Goal: Communication & Community: Participate in discussion

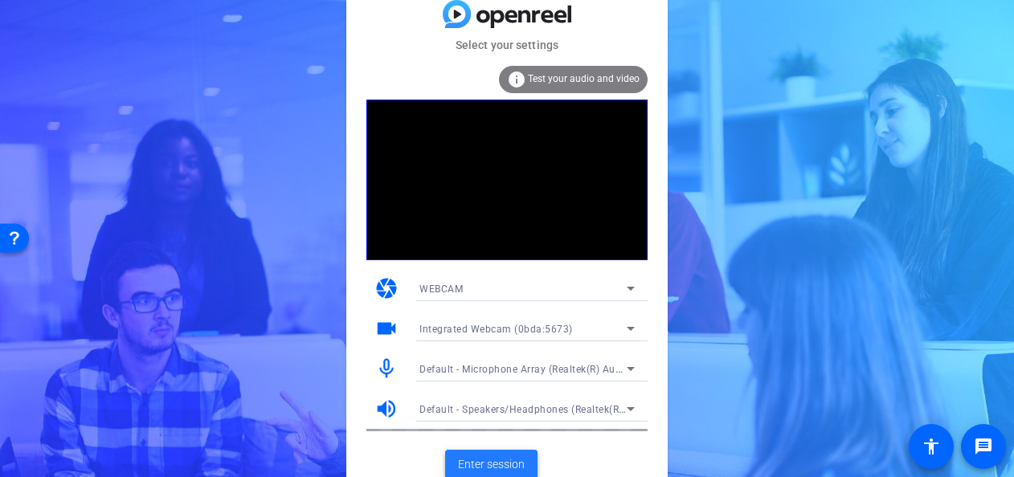
click at [490, 459] on span "Enter session" at bounding box center [491, 464] width 67 height 17
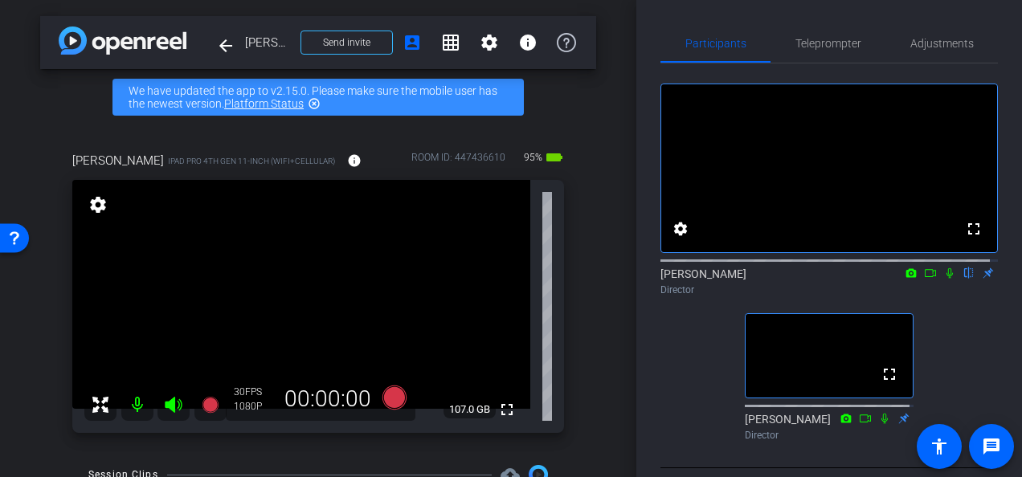
click at [943, 279] on icon at bounding box center [949, 272] width 13 height 11
click at [905, 279] on icon at bounding box center [911, 272] width 13 height 11
click at [942, 331] on div at bounding box center [511, 238] width 1022 height 477
click at [924, 279] on icon at bounding box center [930, 272] width 13 height 11
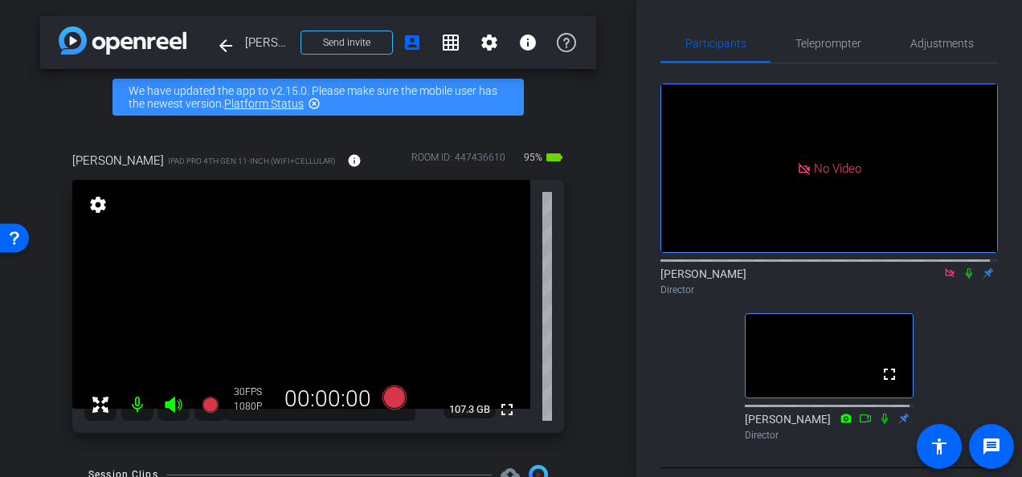
click at [922, 288] on div "[PERSON_NAME] Director" at bounding box center [828, 281] width 337 height 31
click at [945, 277] on icon at bounding box center [949, 272] width 9 height 9
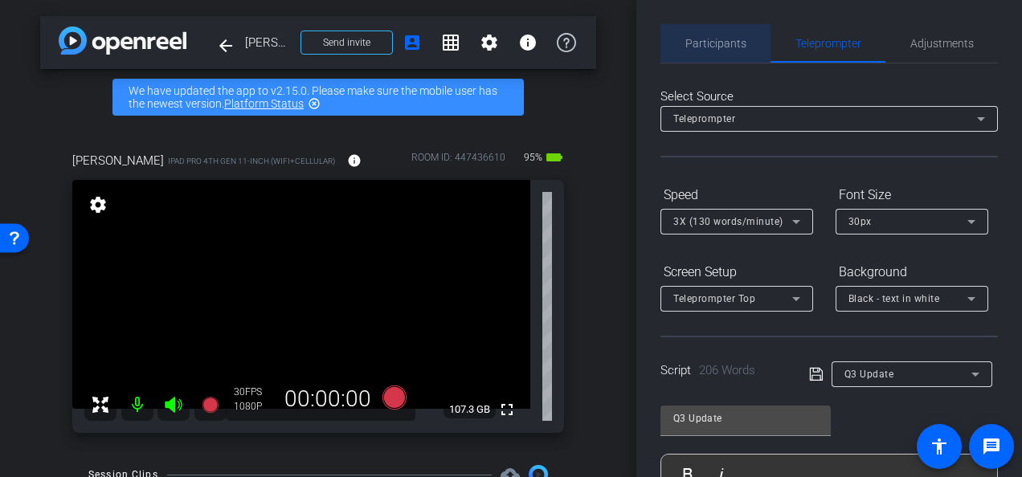
click at [719, 42] on span "Participants" at bounding box center [715, 43] width 61 height 11
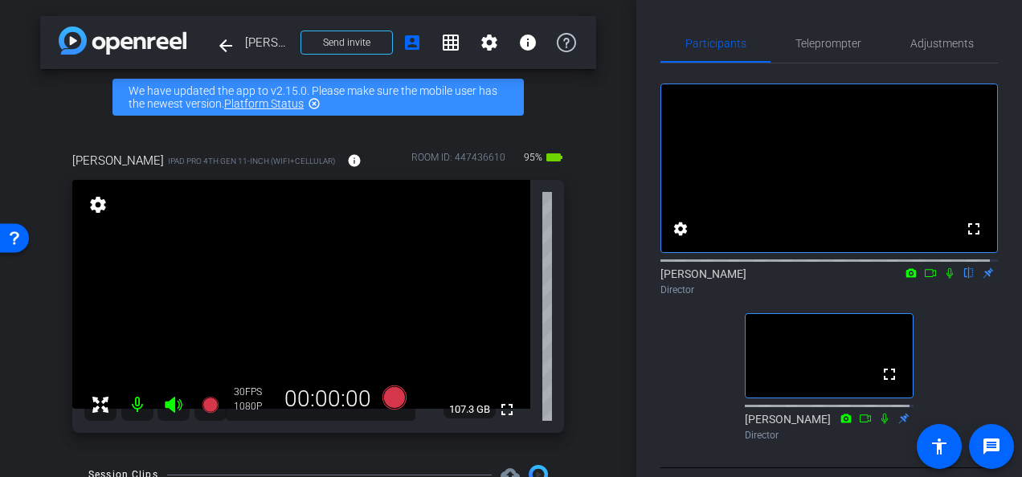
click at [925, 277] on icon at bounding box center [930, 273] width 11 height 8
click at [943, 279] on icon at bounding box center [949, 272] width 13 height 11
click at [924, 279] on icon at bounding box center [930, 272] width 13 height 11
click at [945, 277] on icon at bounding box center [949, 272] width 9 height 9
click at [924, 279] on icon at bounding box center [930, 272] width 13 height 11
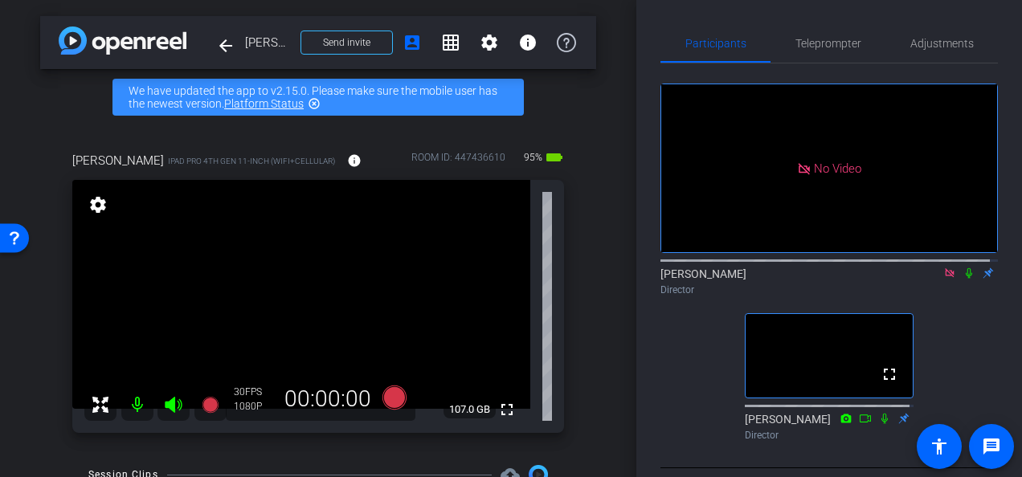
click at [962, 279] on icon at bounding box center [968, 272] width 13 height 11
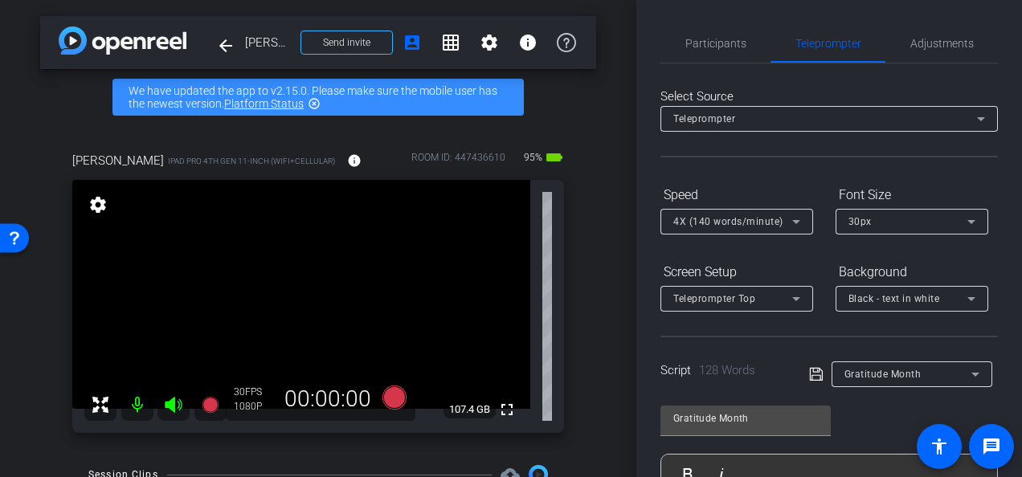
type input "Q3 Update"
click at [705, 39] on span "Participants" at bounding box center [715, 43] width 61 height 11
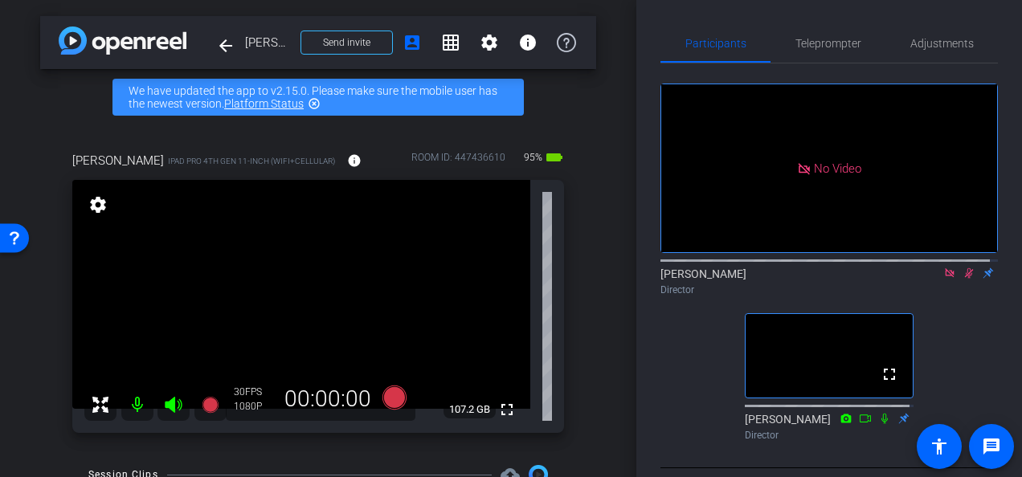
click at [965, 268] on icon at bounding box center [969, 273] width 9 height 10
click at [945, 268] on icon at bounding box center [949, 272] width 9 height 9
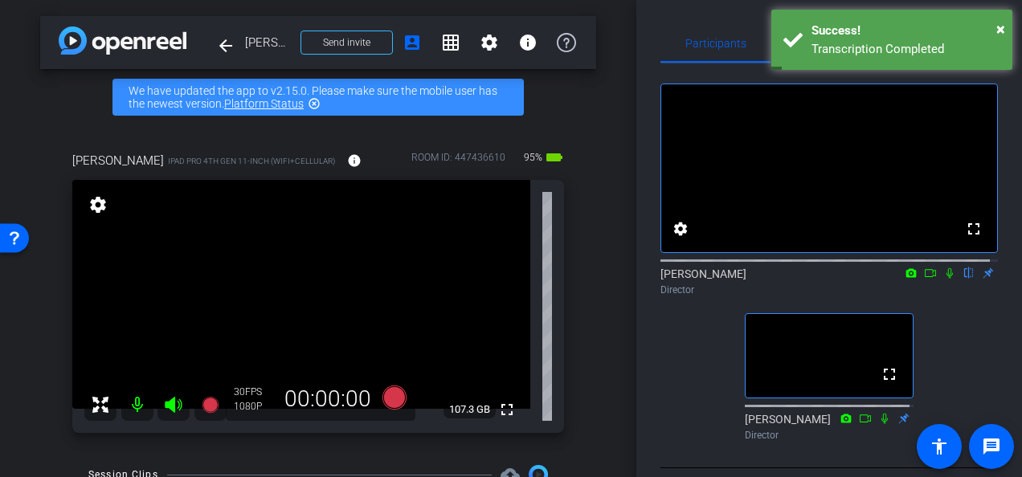
click at [924, 279] on icon at bounding box center [930, 272] width 13 height 11
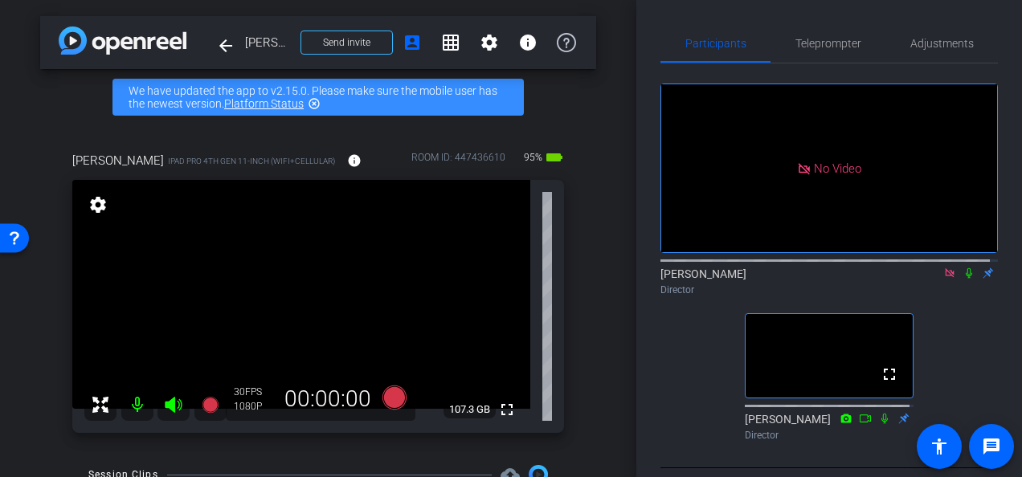
click at [962, 279] on icon at bounding box center [968, 272] width 13 height 11
click at [945, 277] on icon at bounding box center [949, 272] width 9 height 9
click at [959, 280] on mat-icon "flip" at bounding box center [968, 272] width 19 height 14
click at [945, 279] on icon at bounding box center [949, 273] width 9 height 10
